Goal: Information Seeking & Learning: Learn about a topic

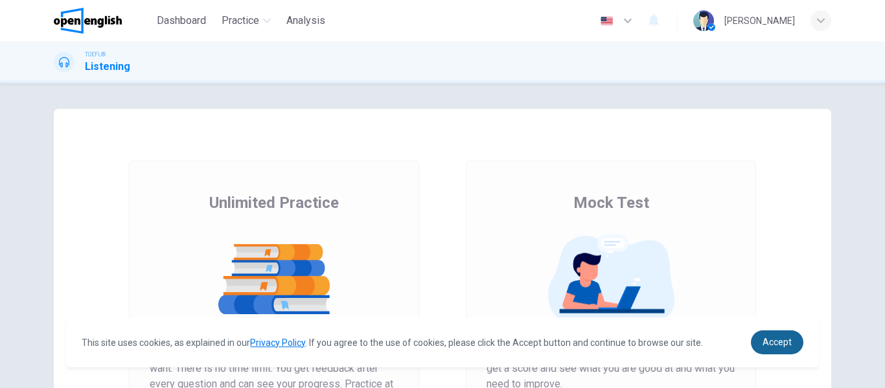
click at [782, 345] on span "Accept" at bounding box center [776, 342] width 29 height 10
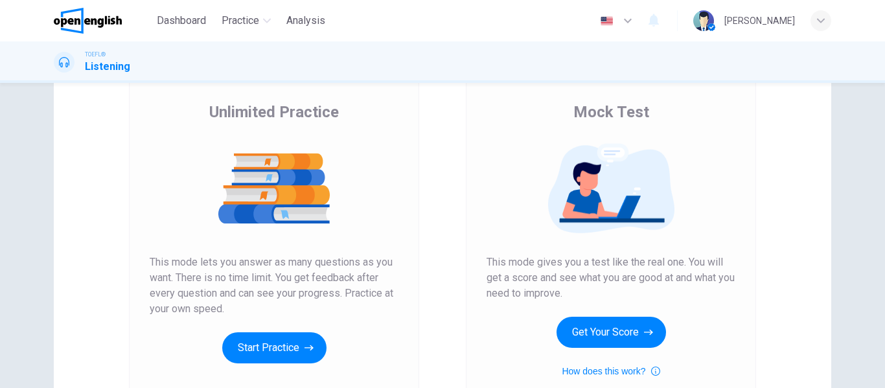
scroll to position [130, 0]
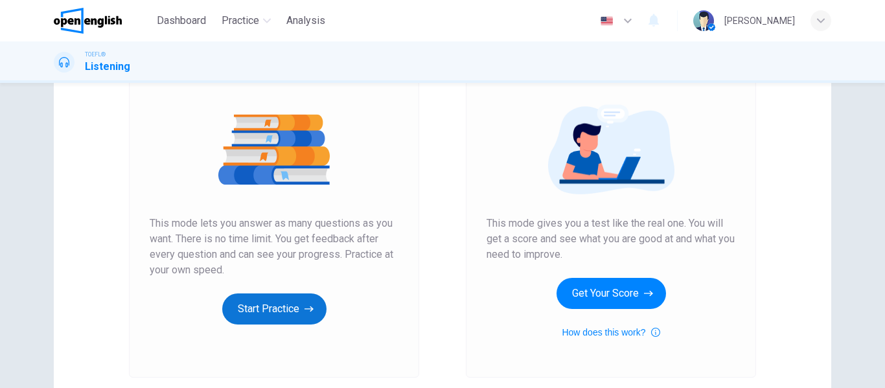
click at [297, 306] on button "Start Practice" at bounding box center [274, 308] width 104 height 31
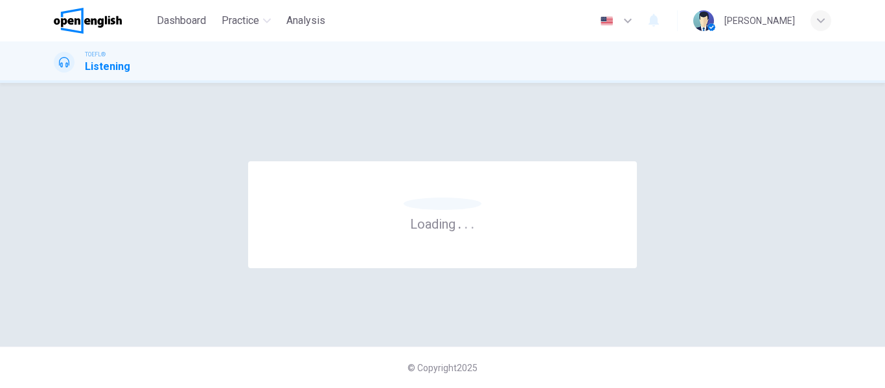
scroll to position [0, 0]
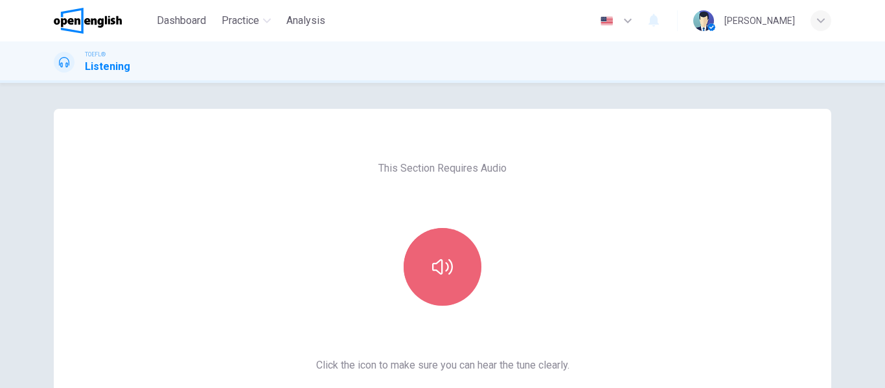
click at [436, 271] on icon "button" at bounding box center [442, 266] width 21 height 21
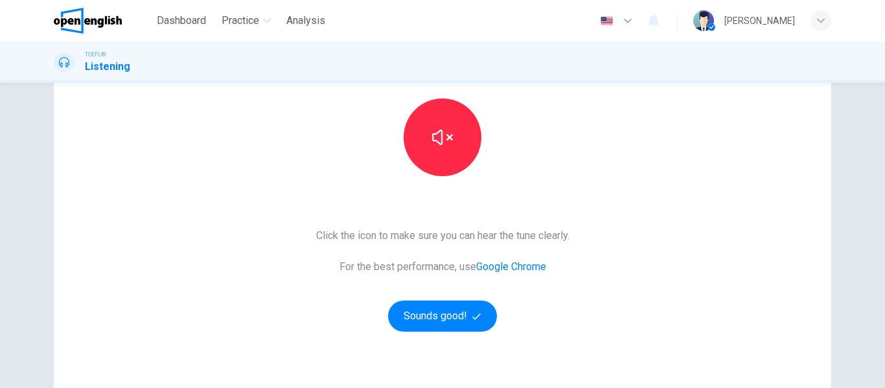
scroll to position [194, 0]
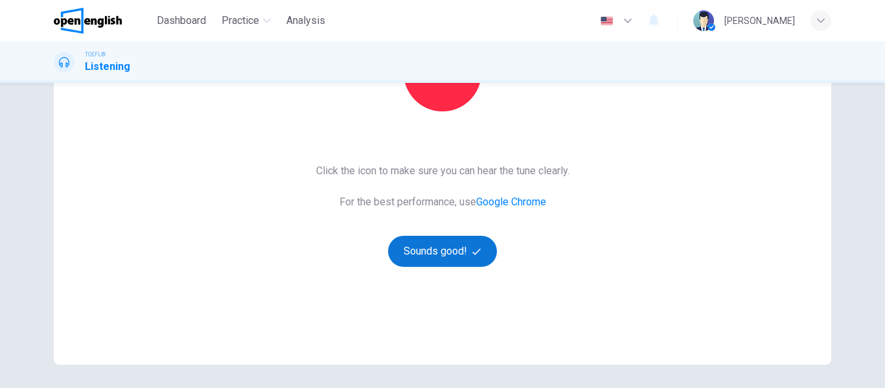
click at [441, 254] on button "Sounds good!" at bounding box center [442, 251] width 109 height 31
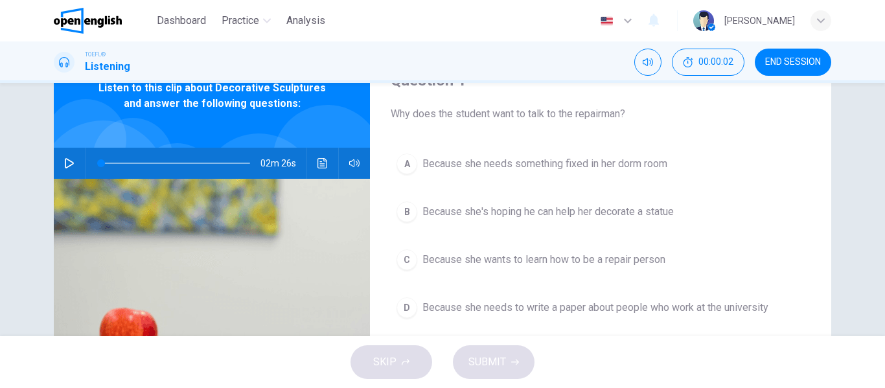
scroll to position [0, 0]
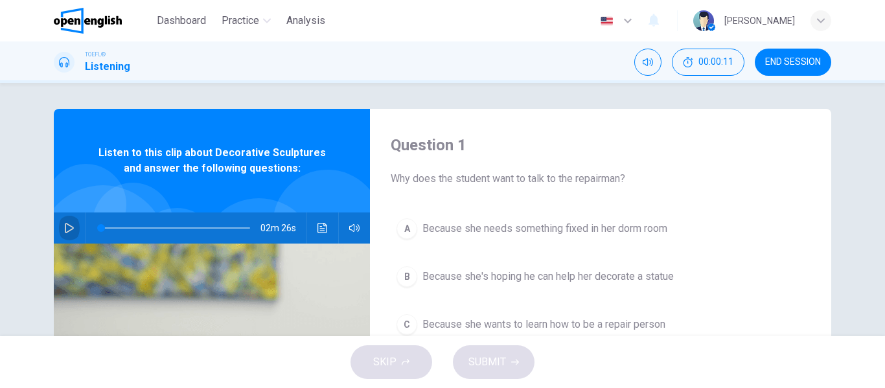
click at [70, 225] on icon "button" at bounding box center [69, 228] width 10 height 10
click at [480, 71] on div "TOEFL® Listening 00:00:20 END SESSION" at bounding box center [442, 62] width 819 height 27
type input "**"
click at [797, 65] on span "END SESSION" at bounding box center [793, 62] width 56 height 10
